Goal: Task Accomplishment & Management: Manage account settings

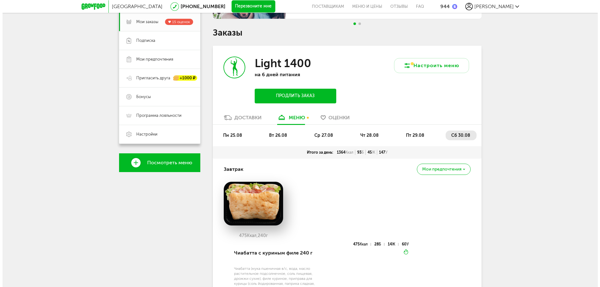
scroll to position [91, 0]
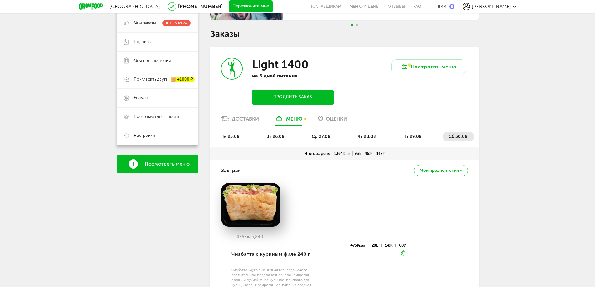
click at [315, 97] on button "Продлить заказ" at bounding box center [292, 97] width 81 height 15
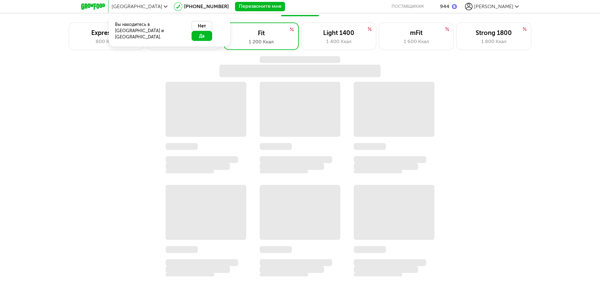
scroll to position [493, 0]
click at [209, 31] on button "Да" at bounding box center [201, 36] width 21 height 10
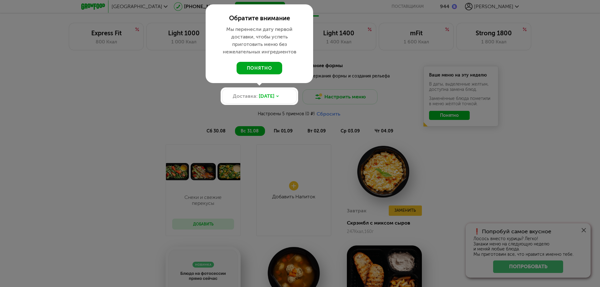
click at [266, 69] on button "понятно" at bounding box center [259, 68] width 46 height 12
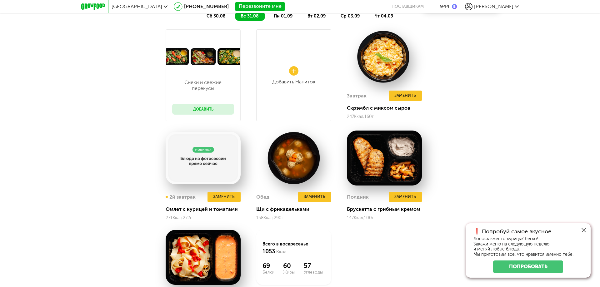
scroll to position [650, 0]
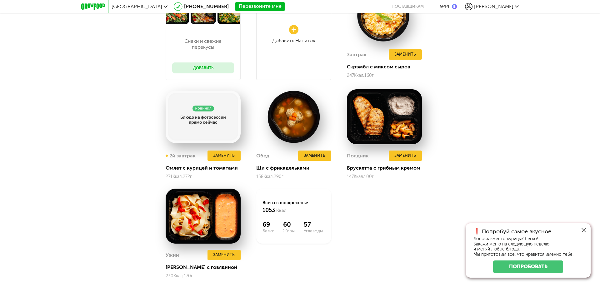
click at [509, 171] on div "Снеки и свежие перекусы Добавить Добавить Напиток Завтрак Заменить Скрэмбл с ми…" at bounding box center [300, 138] width 600 height 300
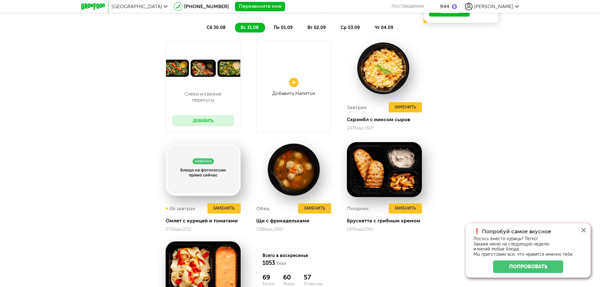
scroll to position [618, 0]
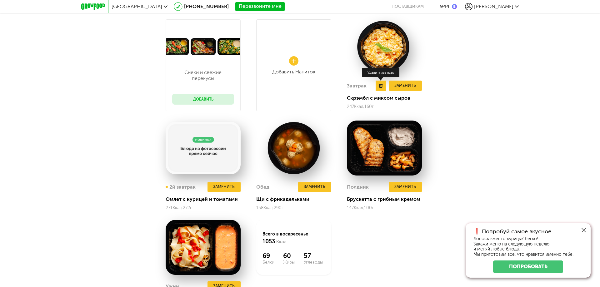
click at [379, 84] on use at bounding box center [381, 86] width 4 height 4
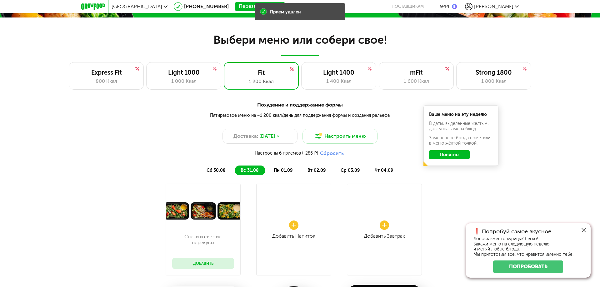
scroll to position [525, 0]
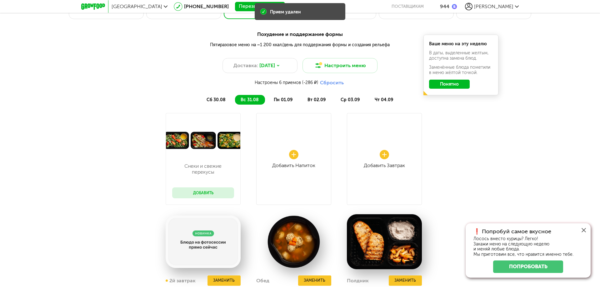
click at [284, 102] on span "пн 01.09" at bounding box center [283, 99] width 19 height 5
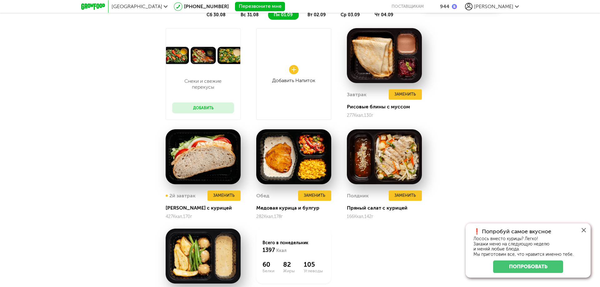
scroll to position [556, 0]
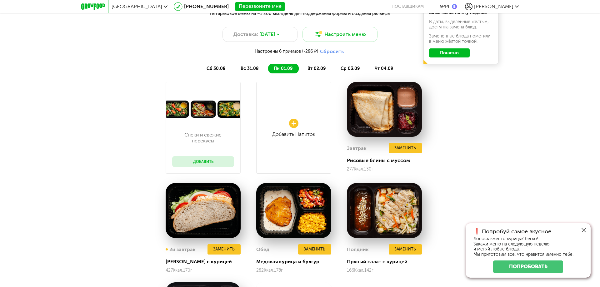
click at [323, 71] on span "вт 02.09" at bounding box center [316, 68] width 18 height 5
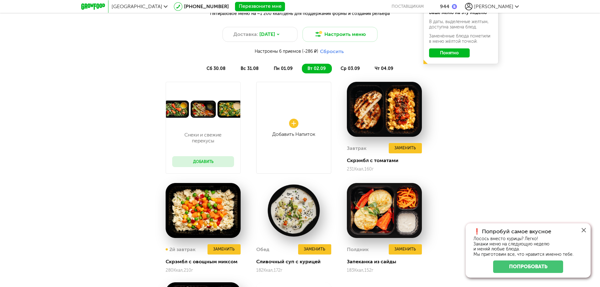
click at [350, 67] on span "ср 03.09" at bounding box center [349, 68] width 19 height 5
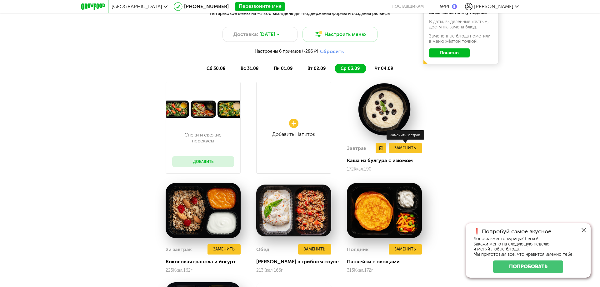
click at [411, 146] on button "Заменить" at bounding box center [405, 148] width 33 height 10
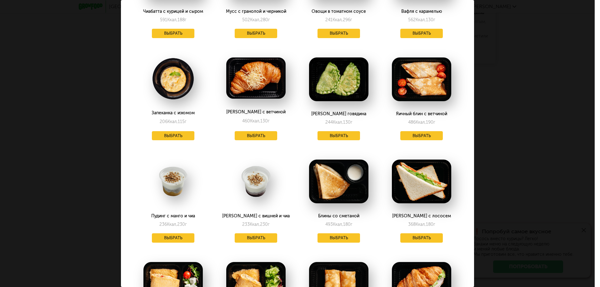
scroll to position [344, 0]
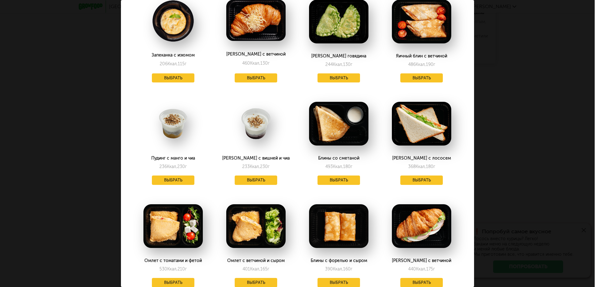
click at [527, 162] on div "Заменить на [DATE], 03.09 Скрэмбл с томатами 231 Ккал, 160 г Выбрать Кокосовая …" at bounding box center [297, 143] width 594 height 287
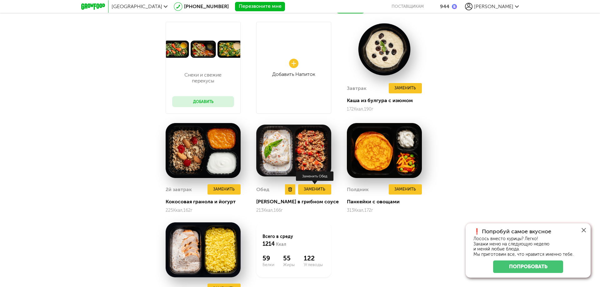
scroll to position [618, 0]
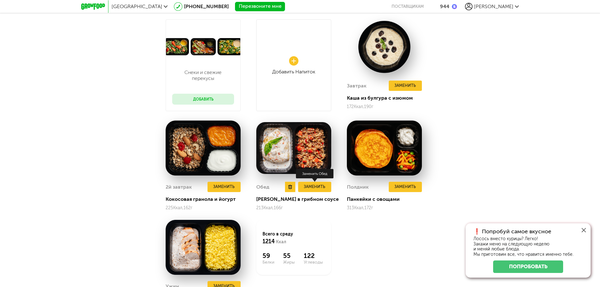
click at [316, 191] on button "Заменить" at bounding box center [314, 187] width 33 height 10
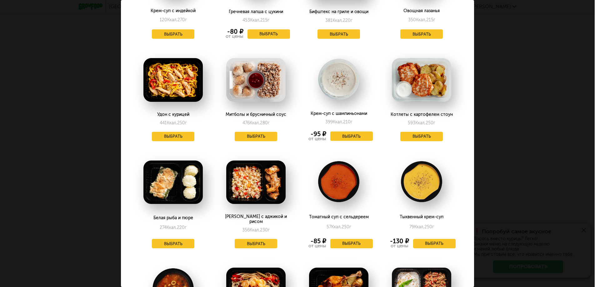
scroll to position [819, 0]
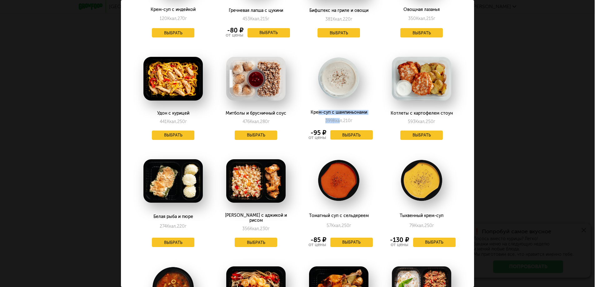
drag, startPoint x: 318, startPoint y: 100, endPoint x: 338, endPoint y: 103, distance: 19.9
click at [338, 103] on div "Крем-суп с шампиньонами 399 Ккал, 210 г -95 ₽ от цены Выбрать" at bounding box center [339, 96] width 80 height 99
drag, startPoint x: 325, startPoint y: 204, endPoint x: 338, endPoint y: 203, distance: 13.5
click at [338, 223] on div "57 Ккал, 250 г" at bounding box center [338, 226] width 25 height 7
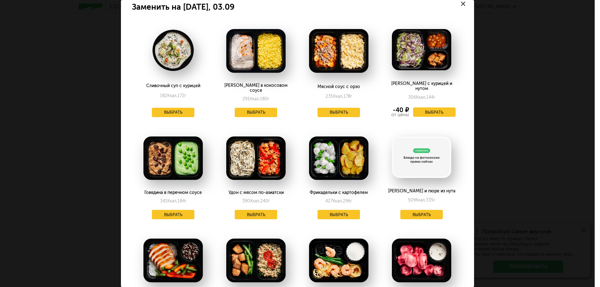
scroll to position [0, 0]
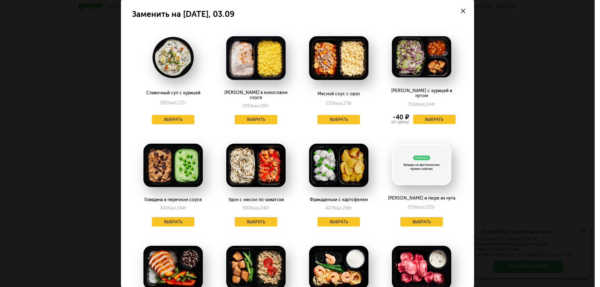
click at [496, 193] on div "Заменить на [DATE], 03.09 Сливочный суп с курицей 182 Ккал, 172 г Выбрать Куриц…" at bounding box center [297, 143] width 594 height 287
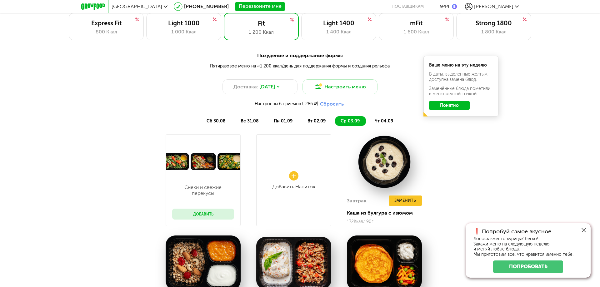
scroll to position [525, 0]
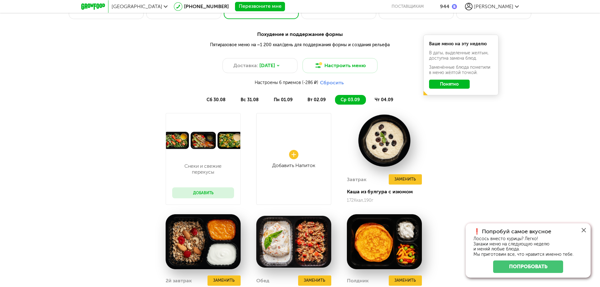
click at [380, 96] on li "чт 04.09" at bounding box center [384, 100] width 30 height 10
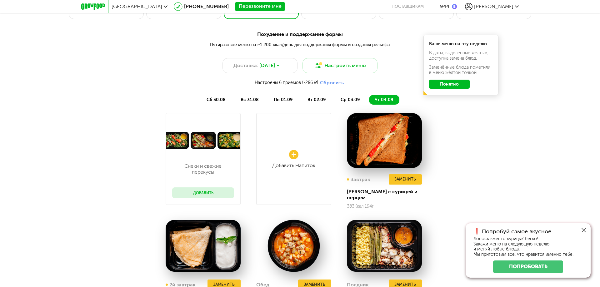
click at [222, 101] on span "сб 30.08" at bounding box center [215, 99] width 19 height 5
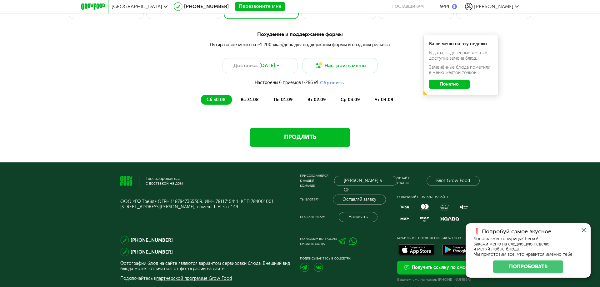
click at [243, 99] on span "вс 31.08" at bounding box center [249, 99] width 18 height 5
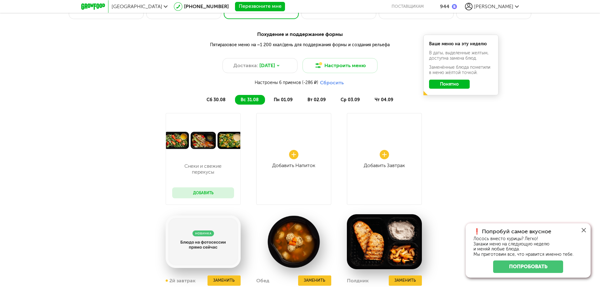
click at [216, 101] on span "сб 30.08" at bounding box center [215, 99] width 19 height 5
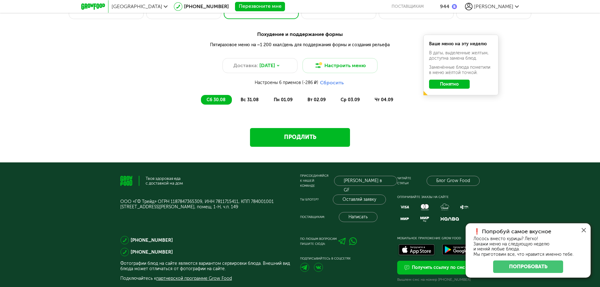
click at [244, 97] on span "вс 31.08" at bounding box center [249, 99] width 18 height 5
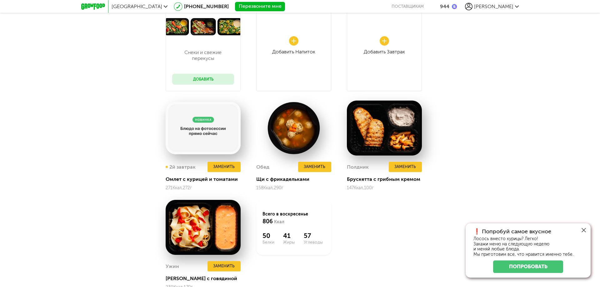
scroll to position [618, 0]
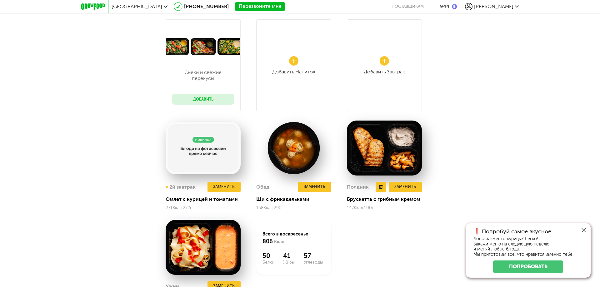
click at [379, 148] on img at bounding box center [384, 148] width 75 height 55
click at [380, 148] on img at bounding box center [384, 148] width 75 height 55
click at [408, 187] on button "Заменить" at bounding box center [405, 187] width 33 height 10
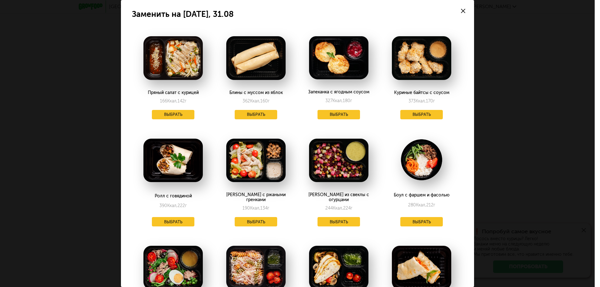
click at [461, 10] on icon at bounding box center [463, 11] width 4 height 4
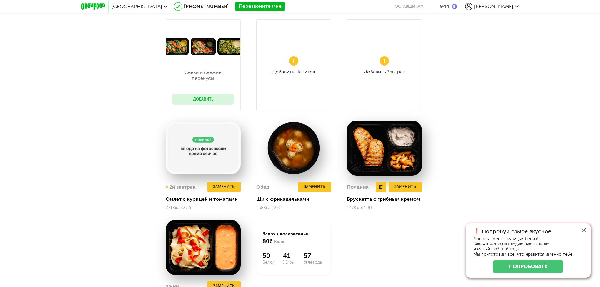
drag, startPoint x: 376, startPoint y: 136, endPoint x: 366, endPoint y: 150, distance: 16.9
click at [375, 136] on img at bounding box center [384, 148] width 75 height 55
click at [359, 160] on img at bounding box center [384, 148] width 75 height 55
drag, startPoint x: 375, startPoint y: 210, endPoint x: 346, endPoint y: 200, distance: 31.0
click at [346, 200] on div "Снеки и свежие перекусы Добавить Добавить Напиток Добавить Завтрак 2й завтрак З…" at bounding box center [300, 169] width 269 height 300
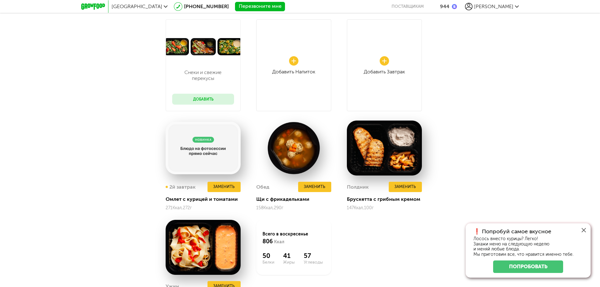
drag, startPoint x: 392, startPoint y: 222, endPoint x: 359, endPoint y: 192, distance: 43.5
click at [392, 221] on div "Снеки и свежие перекусы Добавить Добавить Напиток Добавить Завтрак 2й завтрак З…" at bounding box center [300, 169] width 269 height 300
click at [323, 189] on button "Заменить" at bounding box center [314, 187] width 33 height 10
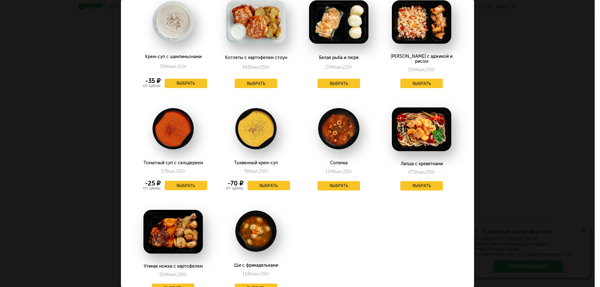
scroll to position [968, 0]
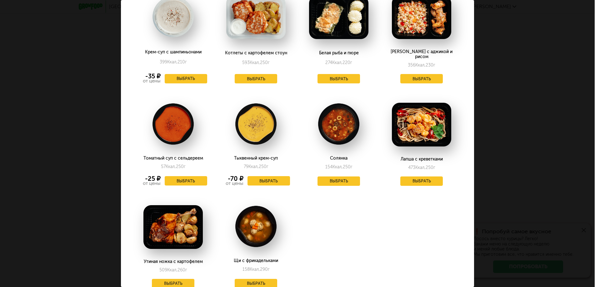
click at [535, 155] on div "Заменить на [DATE], 31.08 Медовая курица и булгур 282 Ккал, 178 г Выбрать Фетту…" at bounding box center [297, 143] width 594 height 287
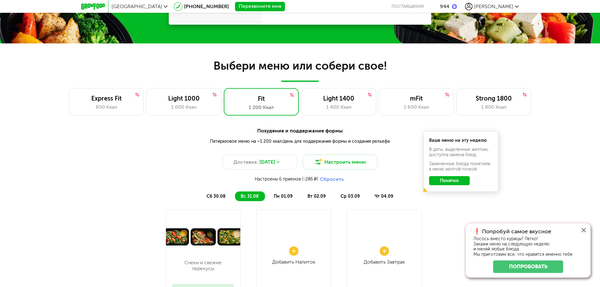
scroll to position [431, 0]
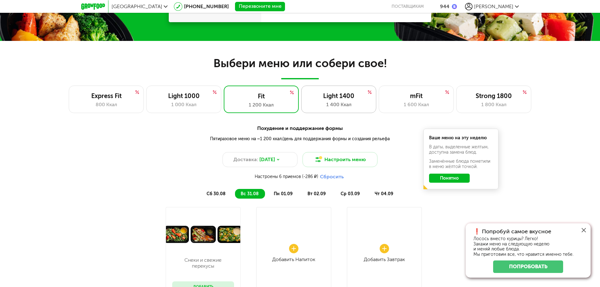
click at [322, 103] on div "1 400 Ккал" at bounding box center [339, 104] width 62 height 7
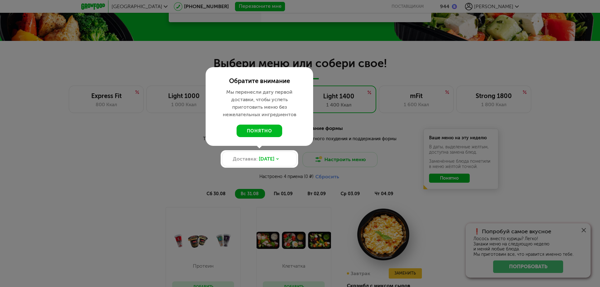
click at [329, 141] on div at bounding box center [300, 143] width 600 height 287
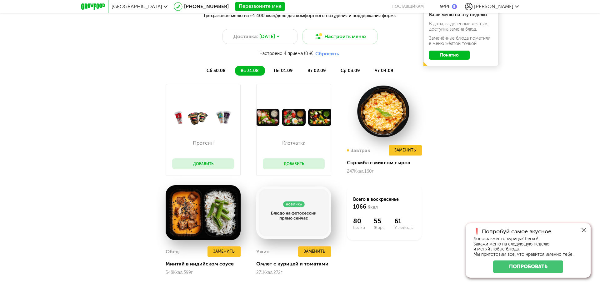
scroll to position [524, 0]
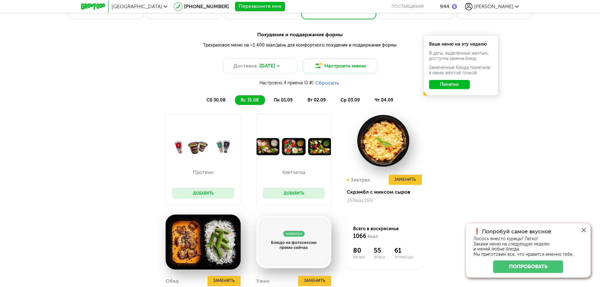
click at [282, 101] on span "пн 01.09" at bounding box center [283, 99] width 19 height 5
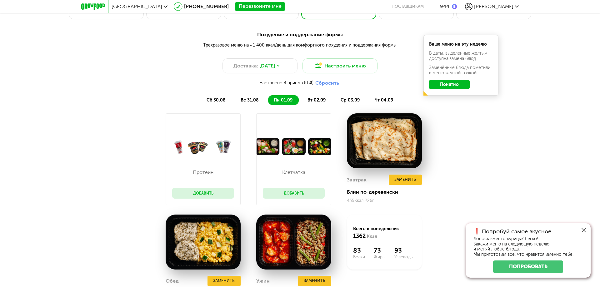
click at [504, 4] on span "[PERSON_NAME]" at bounding box center [493, 6] width 39 height 6
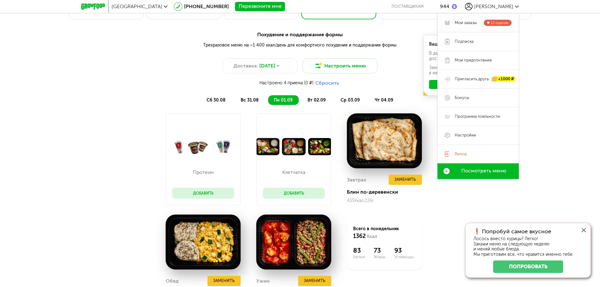
click at [464, 24] on span "Мои заказы" at bounding box center [465, 23] width 22 height 6
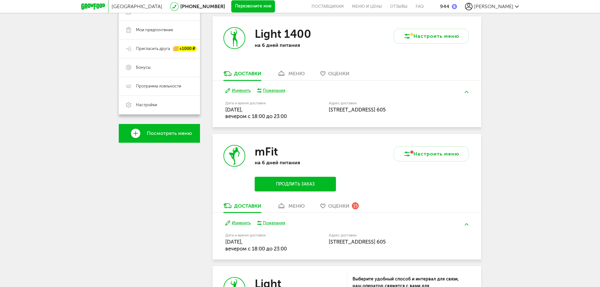
scroll to position [158, 0]
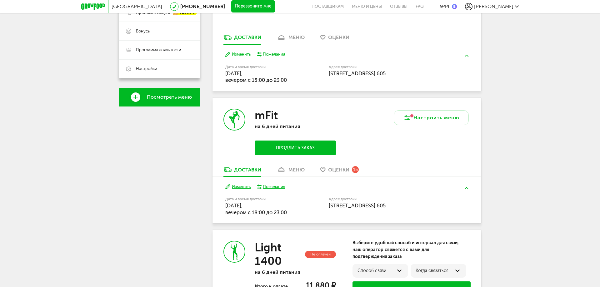
click at [291, 167] on div "меню" at bounding box center [296, 170] width 16 height 6
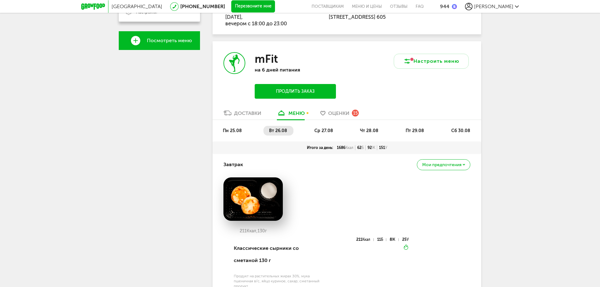
scroll to position [146, 0]
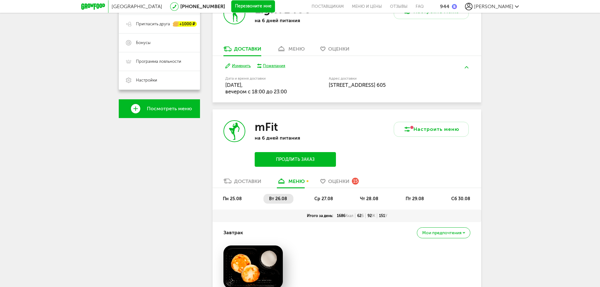
drag, startPoint x: 333, startPoint y: 215, endPoint x: 346, endPoint y: 215, distance: 13.4
click at [346, 215] on div "1686 Ккал" at bounding box center [345, 215] width 20 height 5
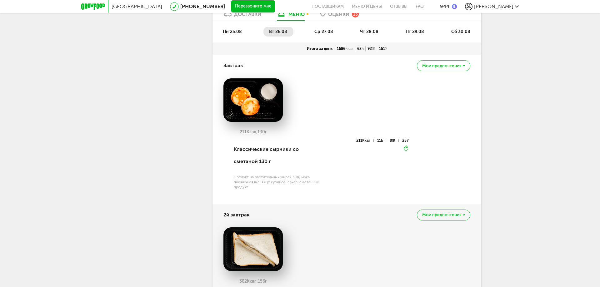
scroll to position [177, 0]
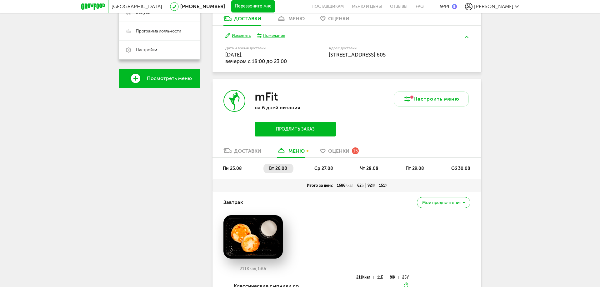
click at [322, 166] on span "ср 27.08" at bounding box center [323, 168] width 19 height 5
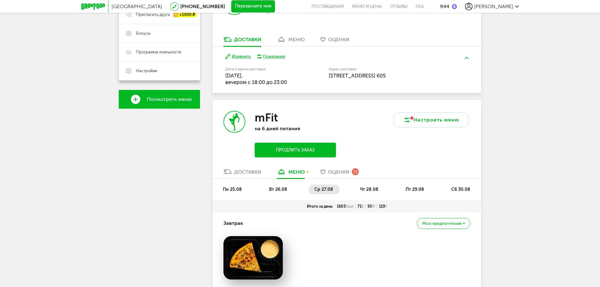
scroll to position [146, 0]
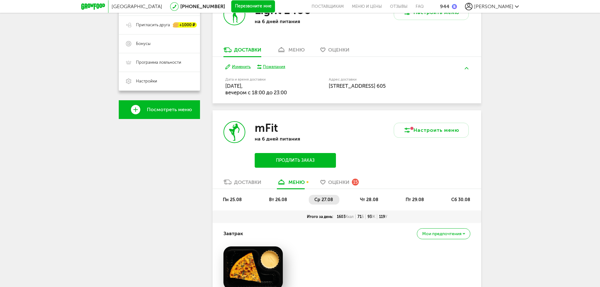
click at [367, 200] on span "чт 28.08" at bounding box center [369, 199] width 18 height 5
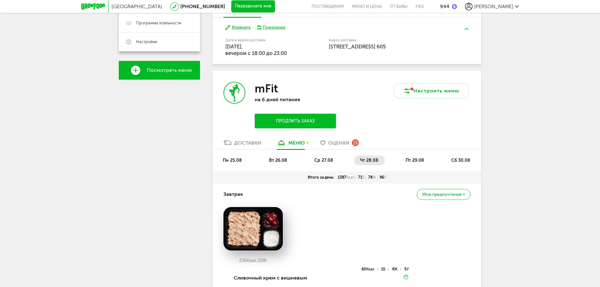
scroll to position [187, 0]
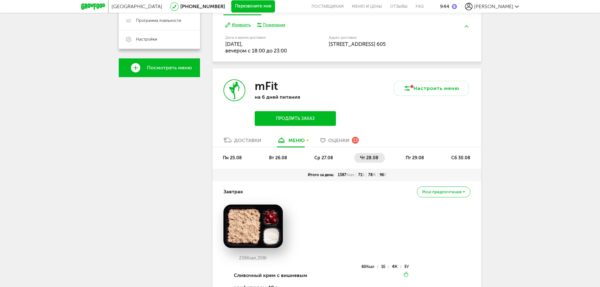
click at [420, 161] on span "пт 29.08" at bounding box center [414, 157] width 18 height 5
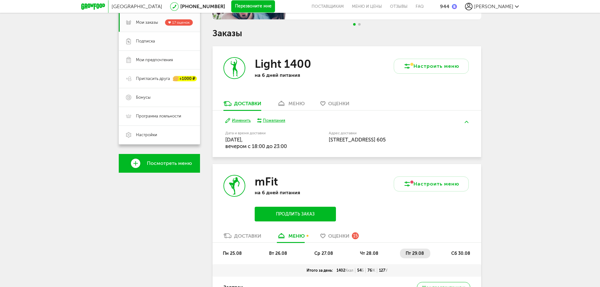
scroll to position [0, 0]
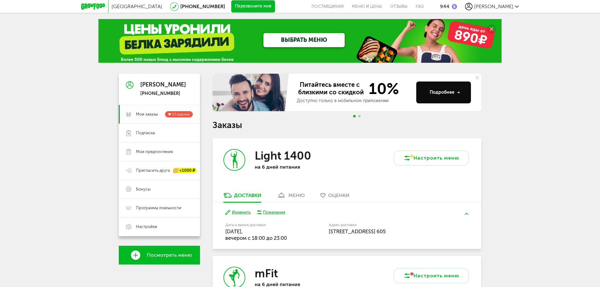
click at [156, 116] on span "Мои заказы" at bounding box center [147, 114] width 22 height 6
click at [507, 3] on div "[PERSON_NAME]" at bounding box center [492, 6] width 54 height 7
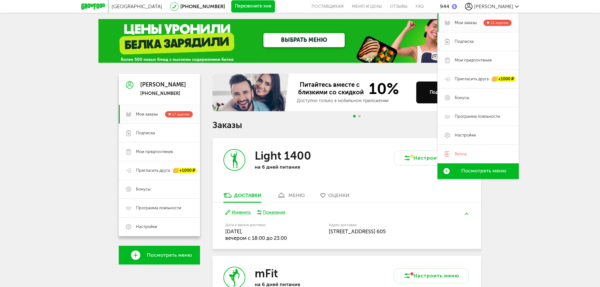
drag, startPoint x: 254, startPoint y: 138, endPoint x: 240, endPoint y: 137, distance: 14.4
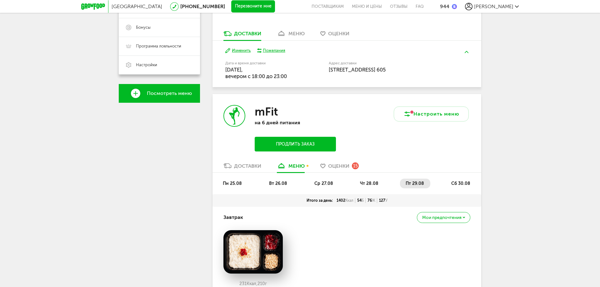
scroll to position [31, 0]
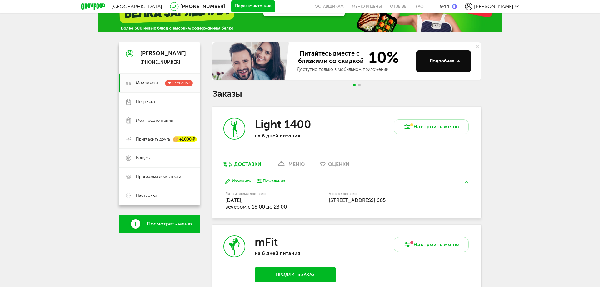
click at [300, 162] on div "меню" at bounding box center [296, 164] width 16 height 6
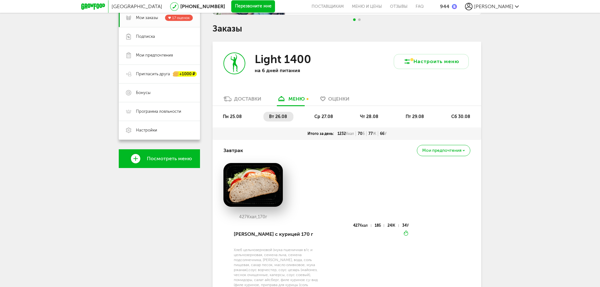
scroll to position [94, 0]
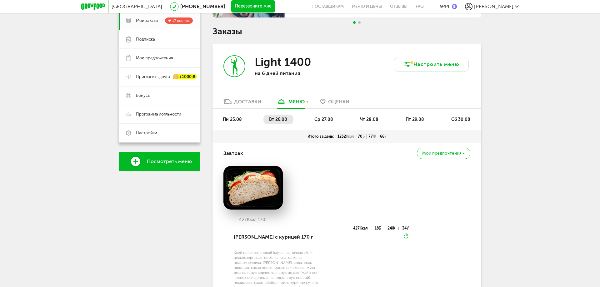
click at [331, 119] on span "ср 27.08" at bounding box center [323, 119] width 19 height 5
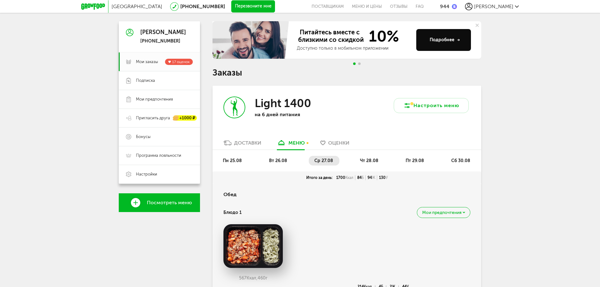
scroll to position [0, 0]
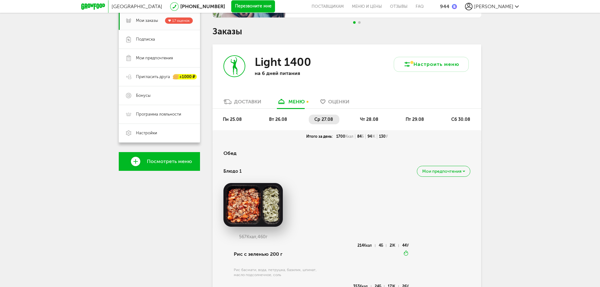
click at [362, 117] on span "чт 28.08" at bounding box center [369, 119] width 18 height 5
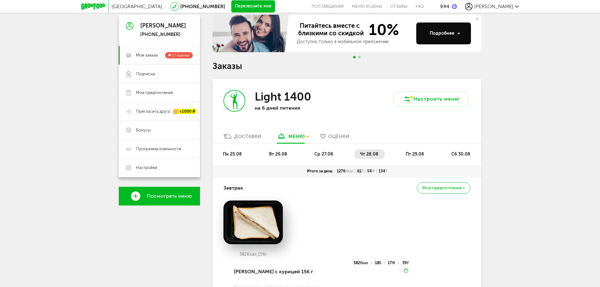
scroll to position [62, 0]
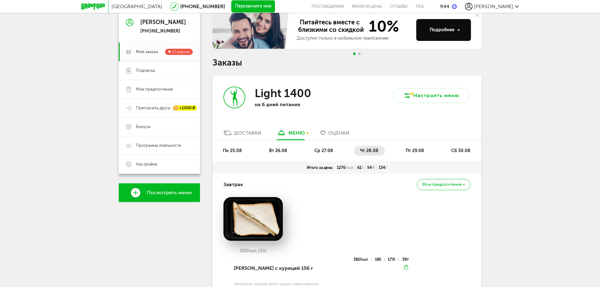
drag, startPoint x: 348, startPoint y: 171, endPoint x: 335, endPoint y: 170, distance: 12.8
click at [335, 170] on div "Итого за день: 1276 Ккал 61 Б 54 Ж 134 У" at bounding box center [346, 167] width 269 height 12
click at [365, 176] on div "Завтрак [PERSON_NAME] предпочтения" at bounding box center [346, 184] width 247 height 21
click at [418, 152] on span "пт 29.08" at bounding box center [414, 150] width 18 height 5
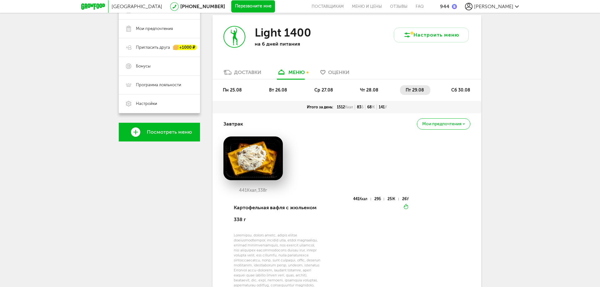
scroll to position [125, 0]
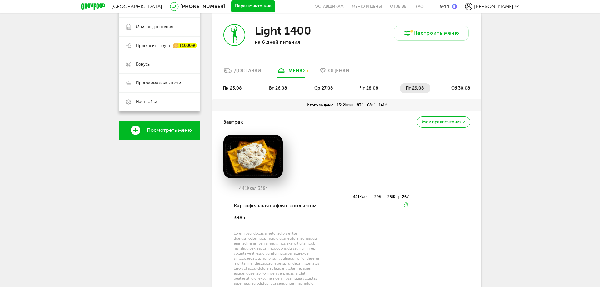
click at [464, 92] on li "сб 30.08" at bounding box center [460, 88] width 31 height 10
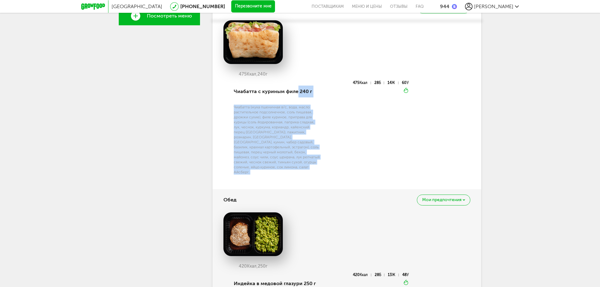
scroll to position [250, 0]
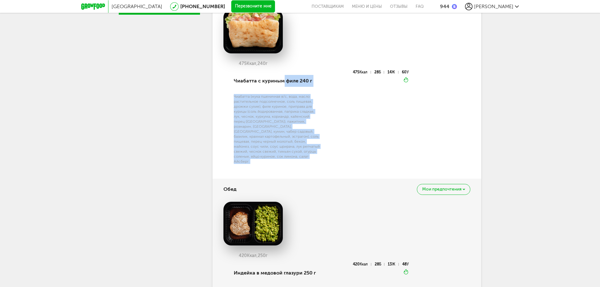
drag, startPoint x: 311, startPoint y: 87, endPoint x: 284, endPoint y: 85, distance: 27.3
click at [284, 85] on div "Чиабатта с куриным филе 240 г Чиабатта (мука пшеничная в/с, вода, масло растите…" at bounding box center [320, 120] width 176 height 101
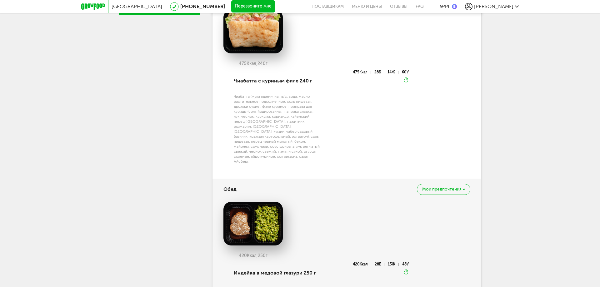
click at [411, 140] on div "475 Ккал, 240 г Чиабатта с куриным филе 240 г 475 Ккал 28 Б 14 Ж 60 У [GEOGRAPH…" at bounding box center [346, 90] width 247 height 161
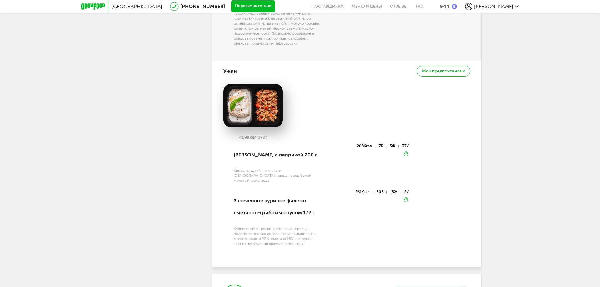
scroll to position [531, 0]
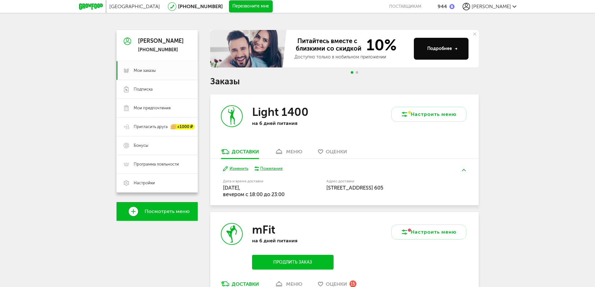
click at [285, 152] on link "меню" at bounding box center [288, 153] width 34 height 10
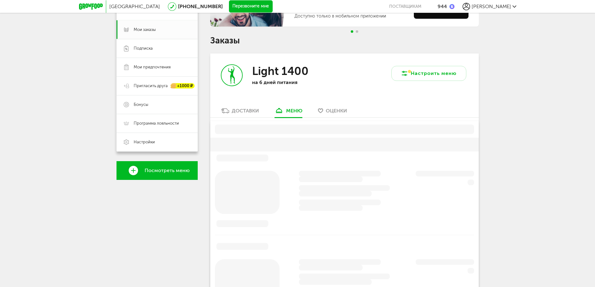
scroll to position [79, 0]
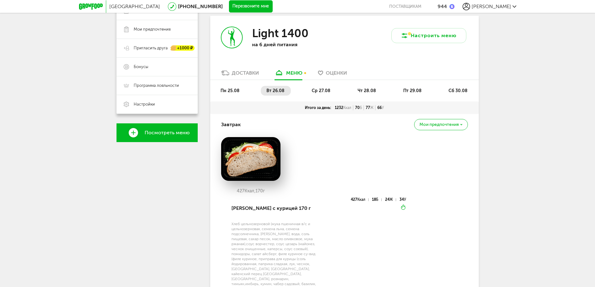
click at [318, 92] on span "ср 27.08" at bounding box center [321, 90] width 19 height 5
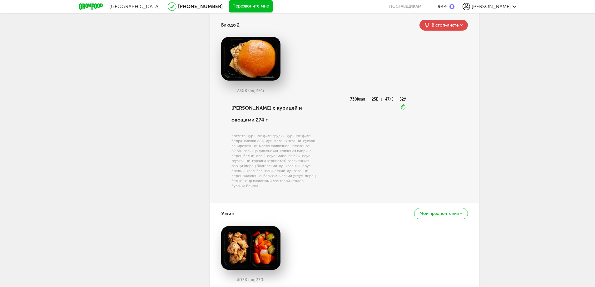
scroll to position [360, 0]
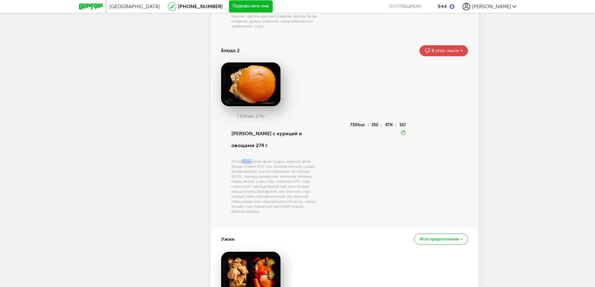
drag, startPoint x: 246, startPoint y: 150, endPoint x: 251, endPoint y: 150, distance: 5.7
click at [251, 159] on div "Котлета (куриное филе грудки, куриное филе бедра, сливки 22%, лук, меланж яичны…" at bounding box center [274, 186] width 87 height 55
click at [292, 160] on div "Котлета (куриное филе грудки, куриное филе бедра, сливки 22%, лук, меланж яичны…" at bounding box center [274, 186] width 87 height 55
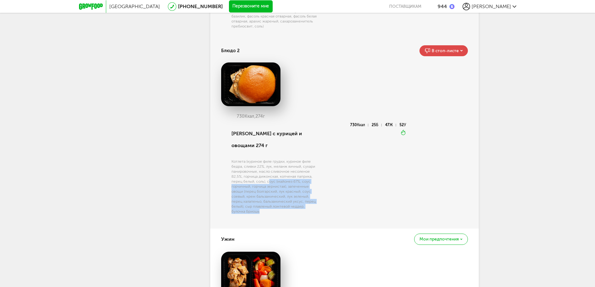
drag, startPoint x: 268, startPoint y: 170, endPoint x: 316, endPoint y: 198, distance: 55.9
click at [304, 199] on div "Котлета (куриное филе грудки, куриное филе бедра, сливки 22%, лук, меланж яичны…" at bounding box center [274, 186] width 87 height 55
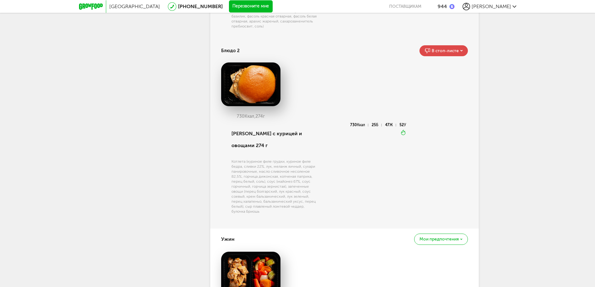
click at [333, 198] on div "730 Ккал 25 Б 47 Ж 52 У Вкуснее разогреть" at bounding box center [362, 172] width 88 height 98
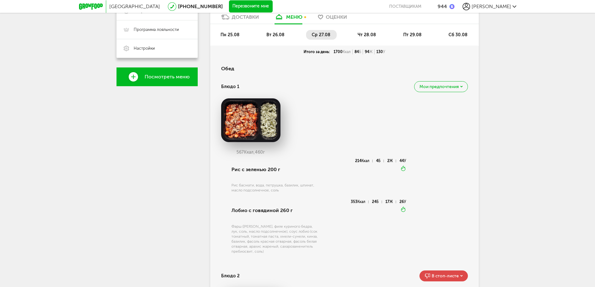
scroll to position [141, 0]
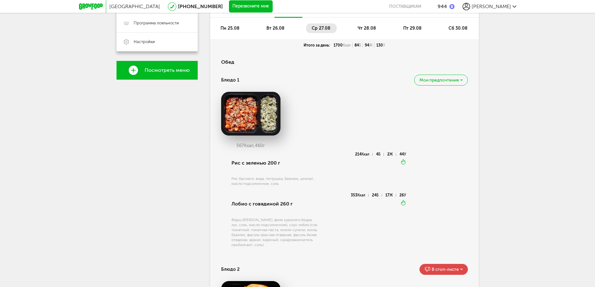
click at [270, 29] on span "вт 26.08" at bounding box center [275, 28] width 18 height 5
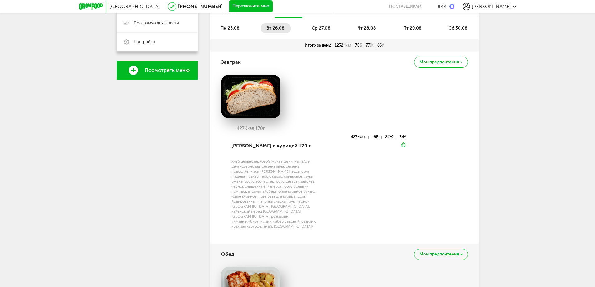
click at [315, 32] on li "ср 27.08" at bounding box center [321, 28] width 31 height 10
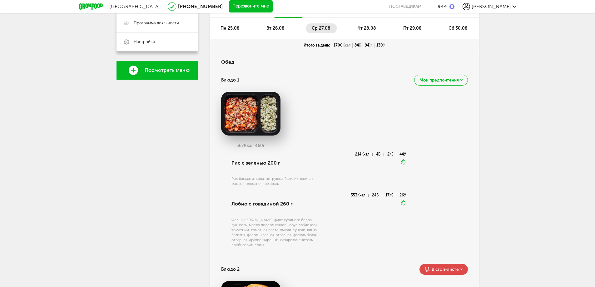
drag, startPoint x: 340, startPoint y: 47, endPoint x: 327, endPoint y: 47, distance: 13.2
click at [327, 47] on div "Итого за день: 1700 Ккал 84 Б 94 Ж 130 У" at bounding box center [344, 45] width 250 height 5
click at [277, 28] on span "вт 26.08" at bounding box center [275, 28] width 18 height 5
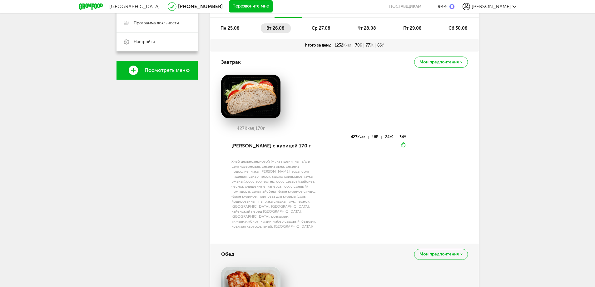
click at [337, 45] on div "1232 Ккал" at bounding box center [343, 45] width 20 height 5
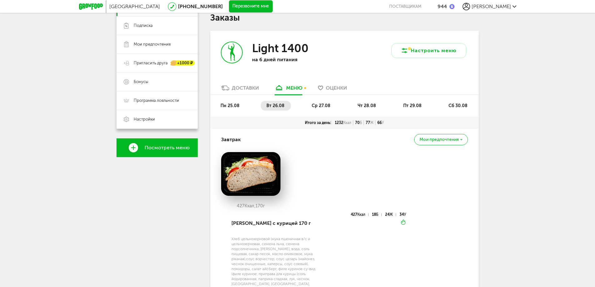
scroll to position [0, 0]
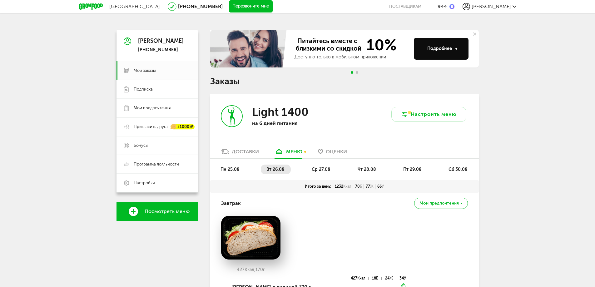
click at [319, 167] on span "ср 27.08" at bounding box center [321, 169] width 19 height 5
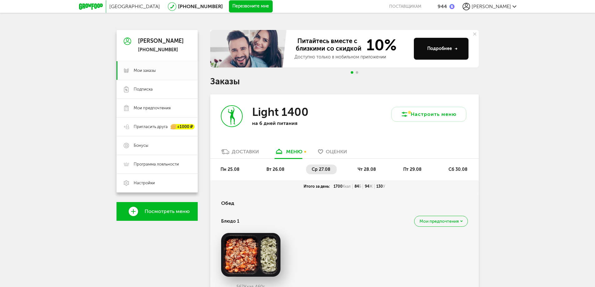
click at [359, 170] on span "чт 28.08" at bounding box center [367, 169] width 18 height 5
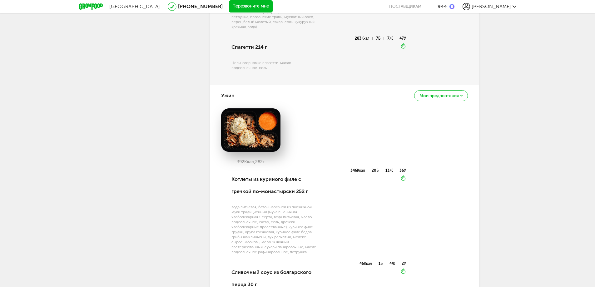
scroll to position [468, 0]
